Goal: Navigation & Orientation: Understand site structure

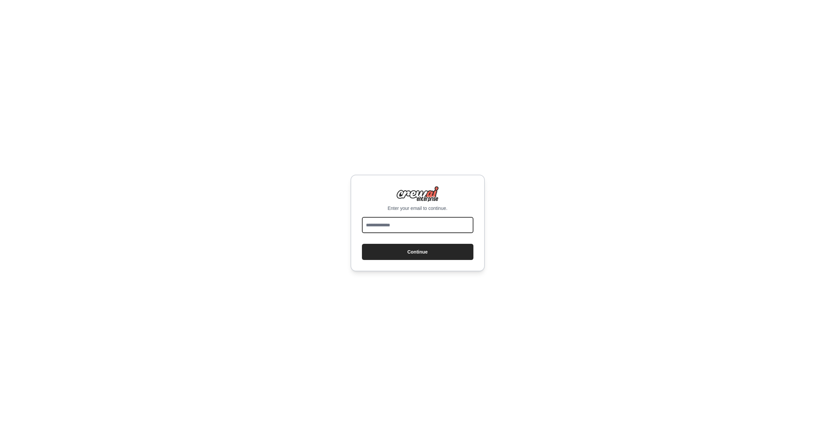
click at [419, 227] on input "email" at bounding box center [417, 225] width 111 height 16
type input "**********"
click at [404, 253] on button "Continue" at bounding box center [417, 252] width 111 height 16
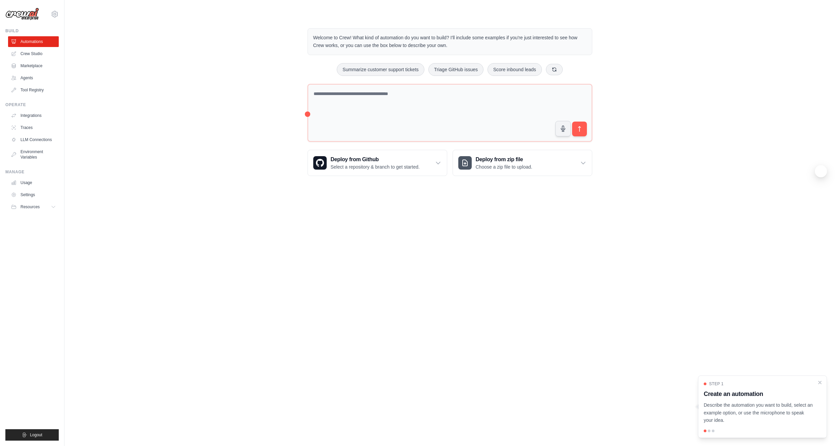
click at [134, 123] on div "Welcome to Crew! What kind of automation do you want to build? I'll include som…" at bounding box center [449, 101] width 749 height 169
click at [48, 51] on link "Crew Studio" at bounding box center [34, 53] width 51 height 11
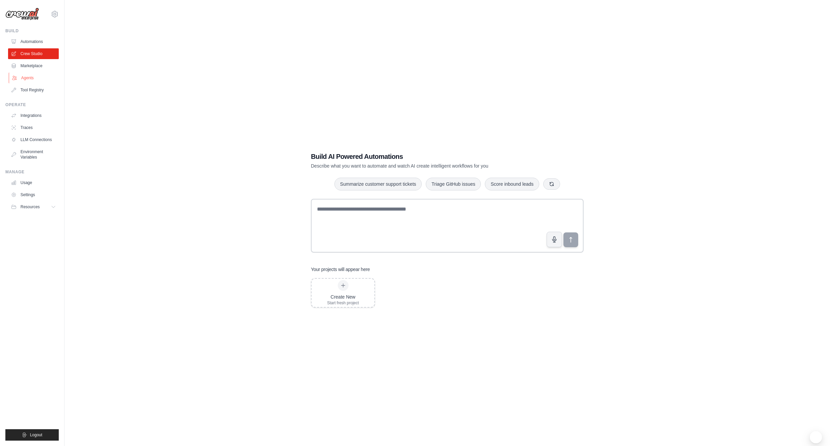
click at [41, 81] on link "Agents" at bounding box center [34, 78] width 51 height 11
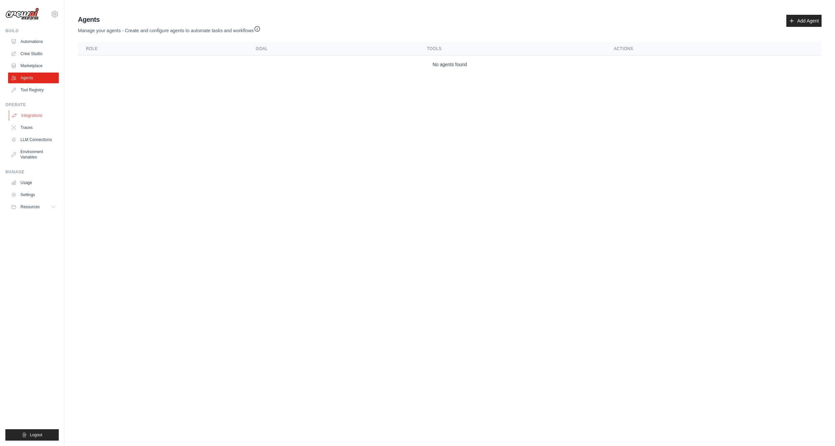
click at [47, 116] on link "Integrations" at bounding box center [34, 115] width 51 height 11
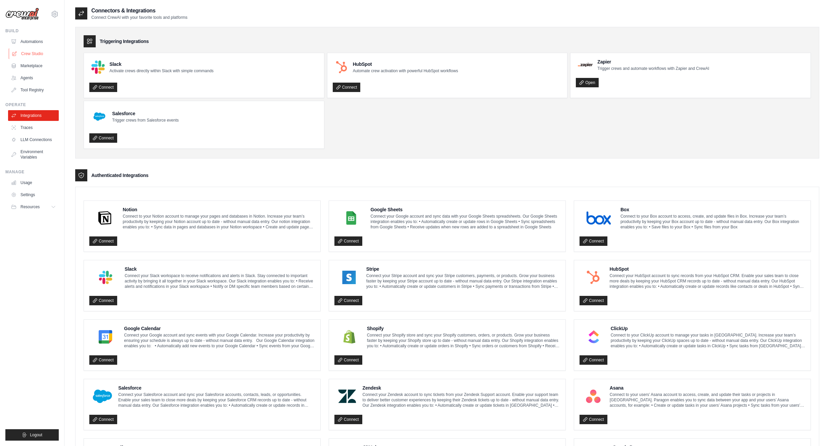
click at [48, 55] on link "Crew Studio" at bounding box center [34, 53] width 51 height 11
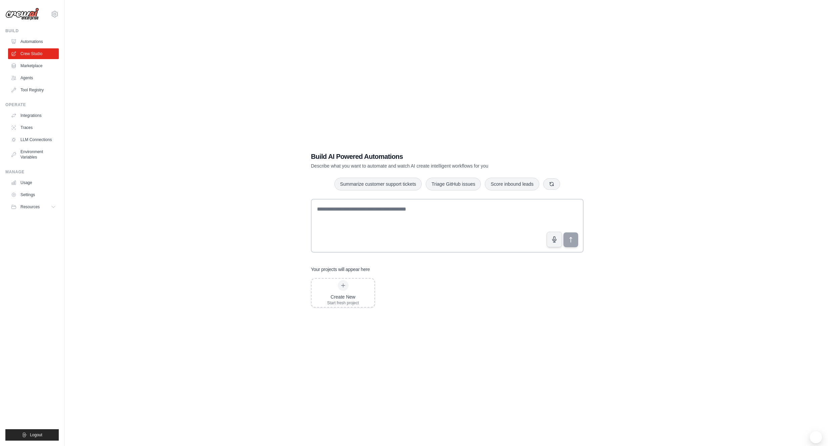
click at [151, 99] on div "Build AI Powered Automations Describe what you want to automate and watch AI cr…" at bounding box center [447, 230] width 744 height 446
click at [46, 43] on link "Automations" at bounding box center [34, 41] width 51 height 11
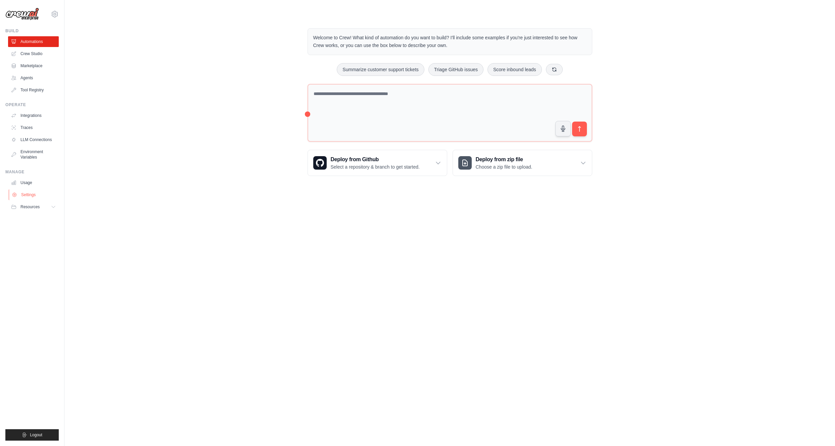
click at [33, 194] on link "Settings" at bounding box center [34, 194] width 51 height 11
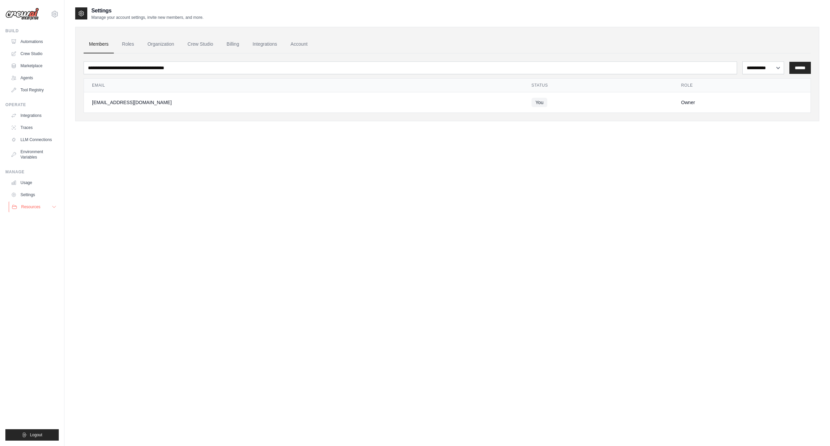
click at [44, 208] on button "Resources" at bounding box center [34, 206] width 51 height 11
click at [43, 231] on link "GitHub" at bounding box center [36, 228] width 47 height 9
click at [88, 211] on div "**********" at bounding box center [447, 230] width 744 height 446
click at [44, 136] on link "LLM Connections" at bounding box center [34, 139] width 51 height 11
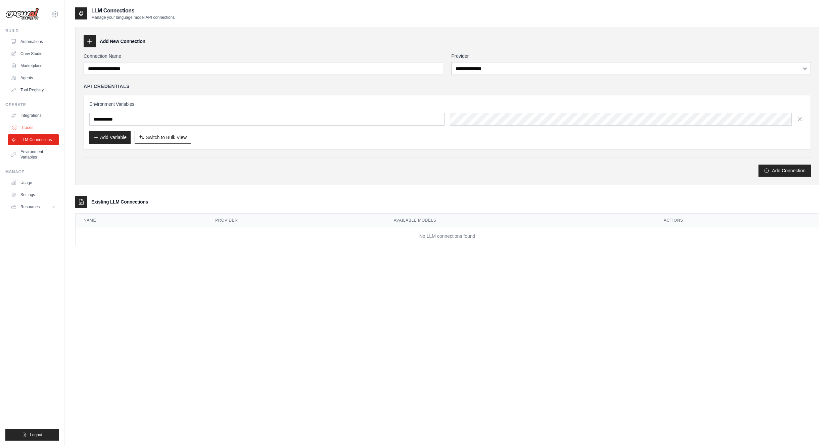
click at [42, 124] on link "Traces" at bounding box center [34, 127] width 51 height 11
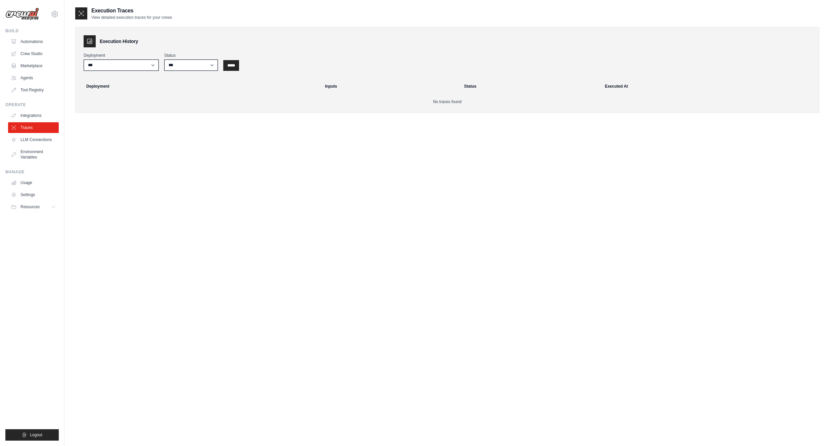
click at [42, 116] on link "Integrations" at bounding box center [33, 115] width 51 height 11
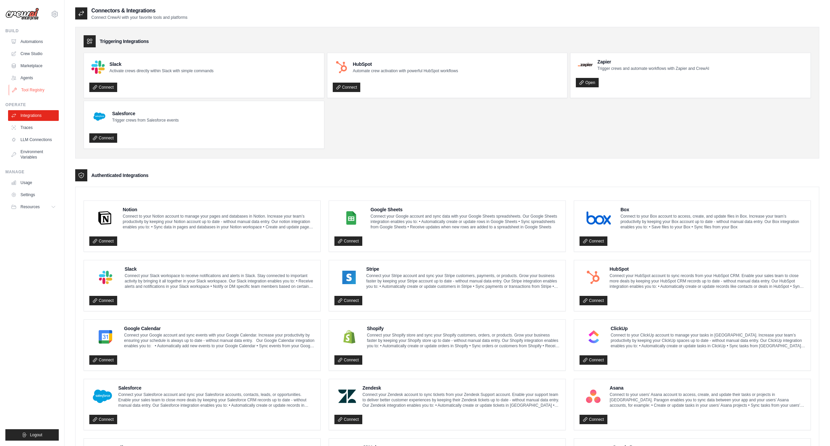
click at [41, 91] on link "Tool Registry" at bounding box center [34, 90] width 51 height 11
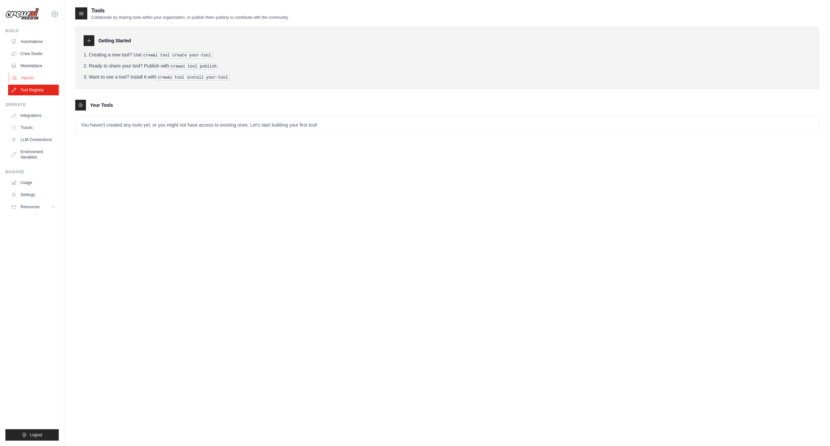
click at [38, 73] on link "Agents" at bounding box center [34, 78] width 51 height 11
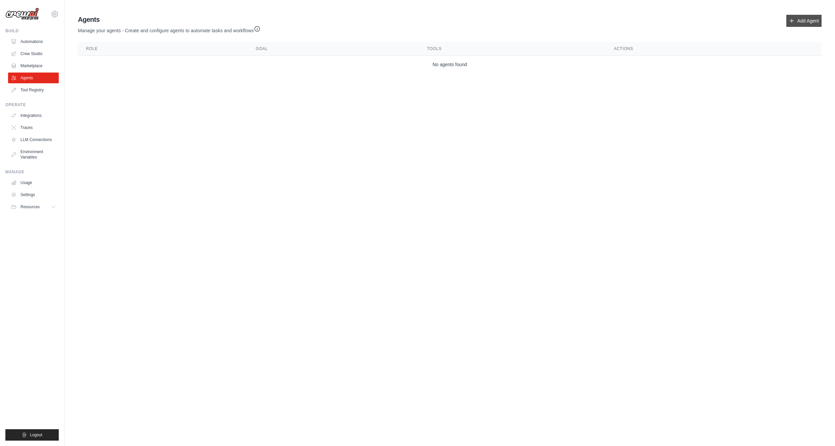
click at [806, 16] on link "Add Agent" at bounding box center [803, 21] width 35 height 12
click at [800, 23] on link "Add Agent" at bounding box center [803, 21] width 35 height 12
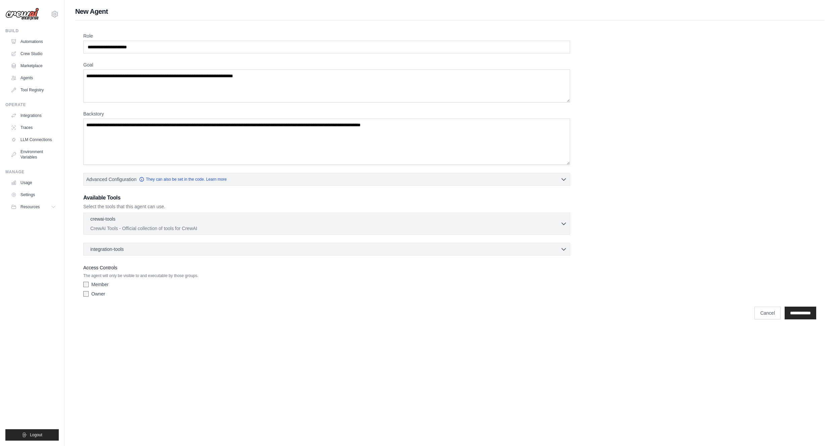
click at [148, 313] on div "**********" at bounding box center [449, 313] width 733 height 13
click at [45, 197] on link "Settings" at bounding box center [34, 194] width 51 height 11
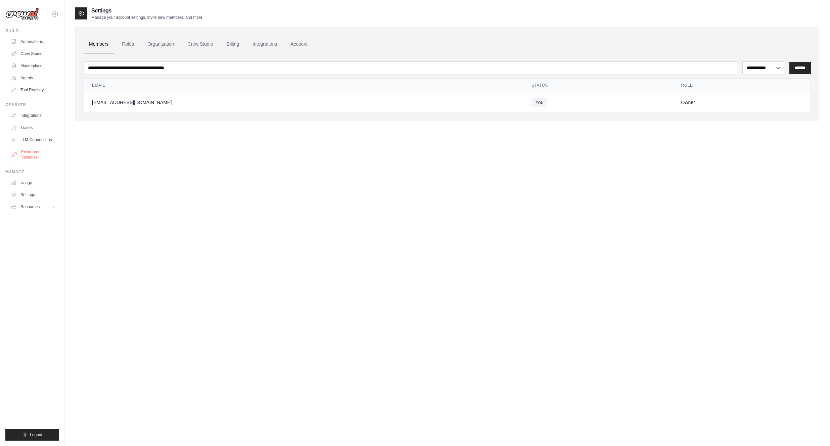
click at [43, 154] on link "Environment Variables" at bounding box center [34, 154] width 51 height 16
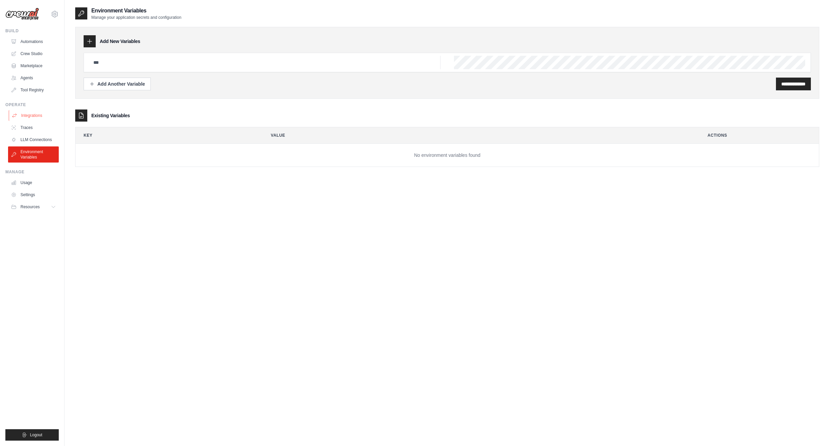
click at [36, 117] on link "Integrations" at bounding box center [34, 115] width 51 height 11
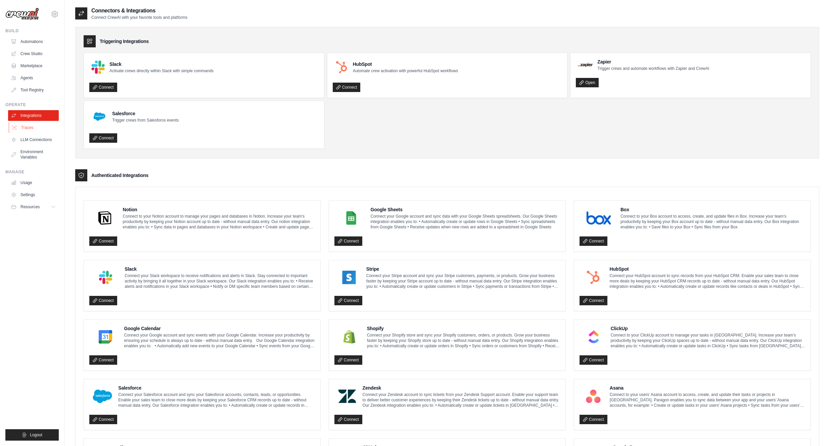
click at [32, 125] on link "Traces" at bounding box center [34, 127] width 51 height 11
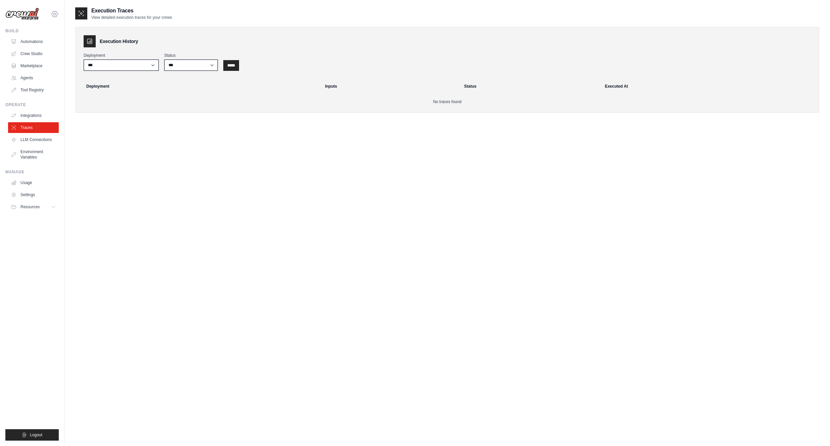
click at [56, 13] on icon at bounding box center [55, 14] width 6 height 6
click at [255, 342] on div "Execution Traces View detailed execution traces for your crews Execution Histor…" at bounding box center [447, 230] width 744 height 446
